Goal: Information Seeking & Learning: Learn about a topic

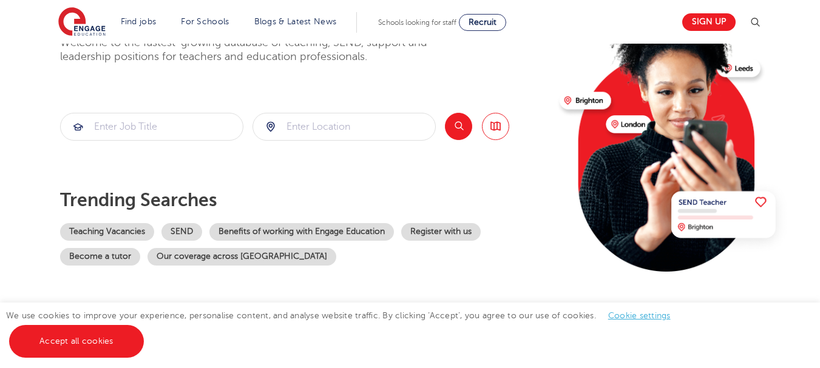
scroll to position [121, 0]
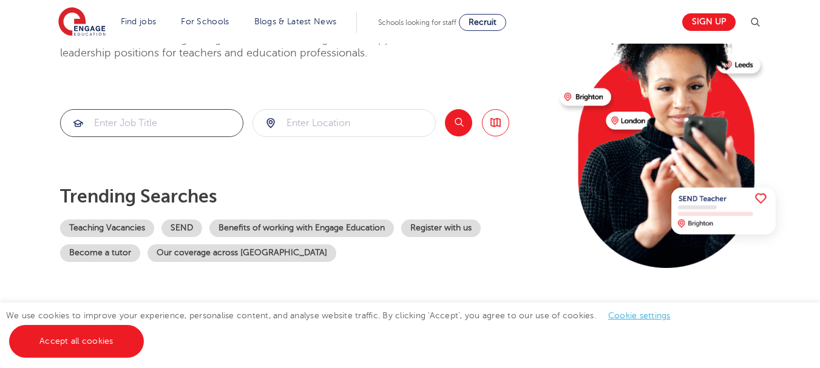
click at [159, 115] on input "search" at bounding box center [152, 123] width 182 height 27
type input "tefl"
click at [386, 121] on input "search" at bounding box center [344, 123] width 182 height 27
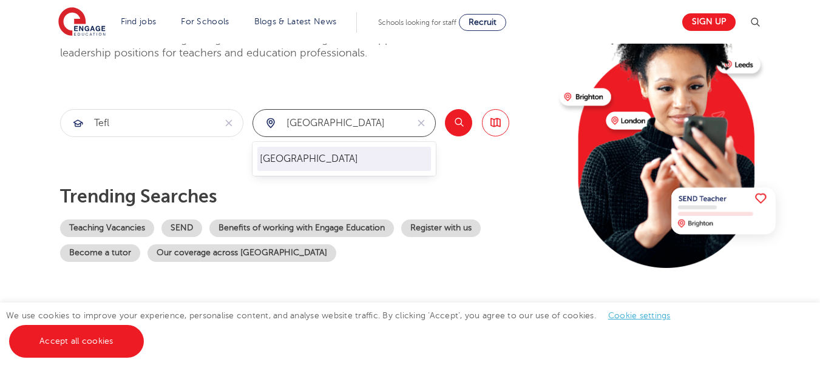
click at [362, 165] on li "[GEOGRAPHIC_DATA]" at bounding box center [344, 159] width 174 height 24
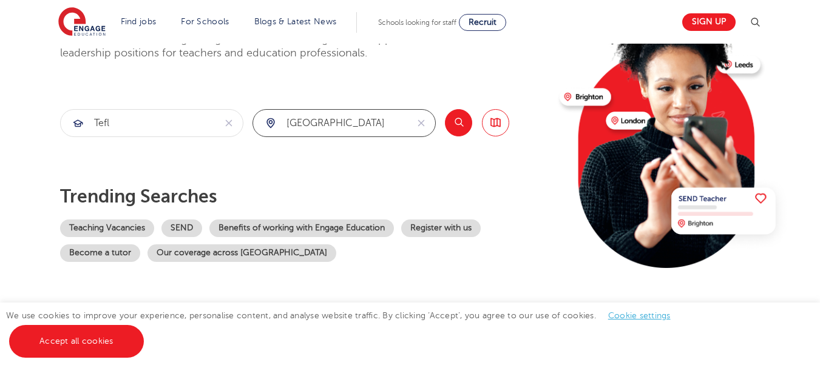
type input "[GEOGRAPHIC_DATA]"
click at [462, 127] on button "Search" at bounding box center [458, 122] width 27 height 27
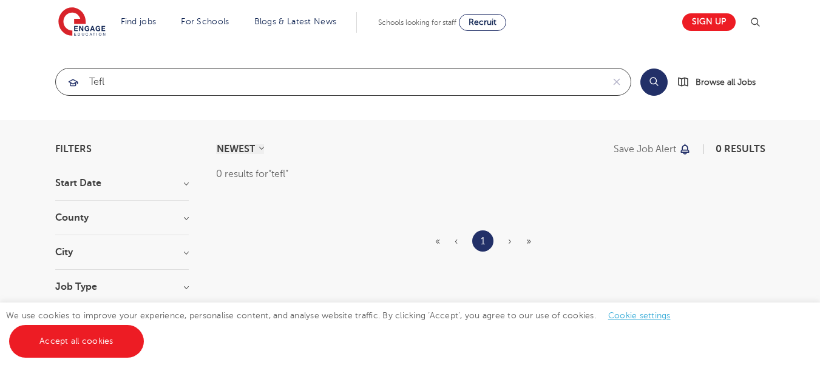
click at [120, 79] on input "tefl" at bounding box center [329, 82] width 547 height 27
click button "Submit" at bounding box center [0, 0] width 0 height 0
click at [120, 79] on input "esl" at bounding box center [329, 82] width 547 height 27
type input "english as a second language"
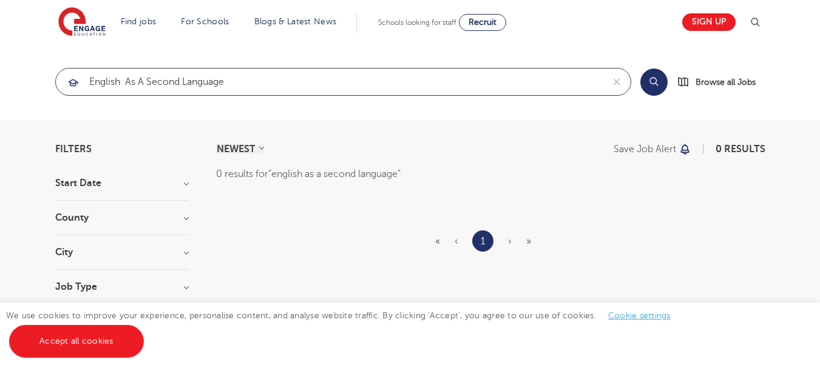
click button "Submit" at bounding box center [0, 0] width 0 height 0
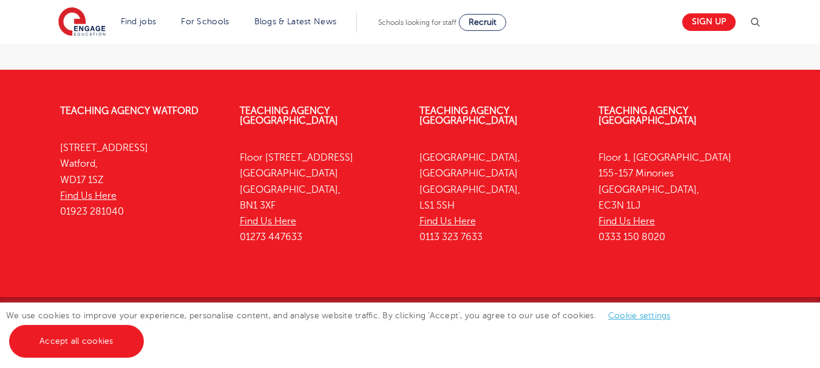
scroll to position [294, 0]
